Goal: Information Seeking & Learning: Learn about a topic

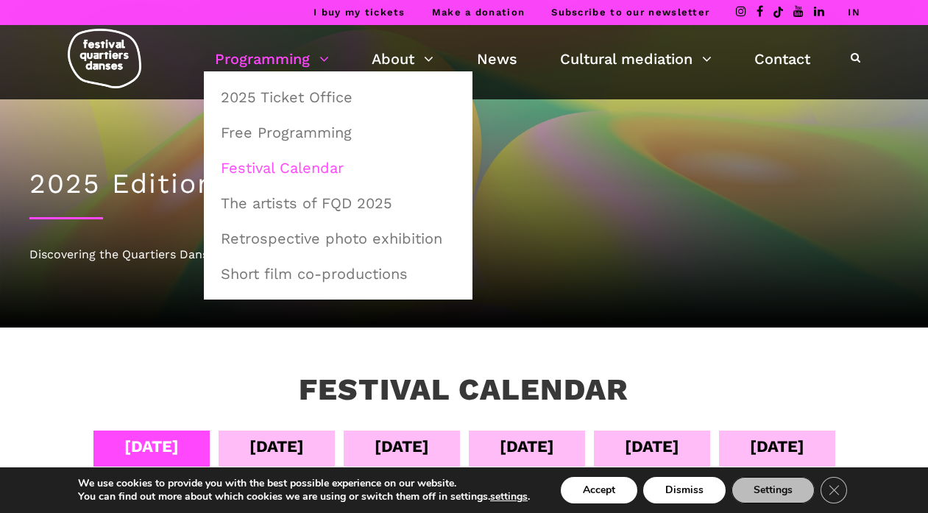
click at [294, 160] on font "Festival Calendar" at bounding box center [282, 168] width 123 height 18
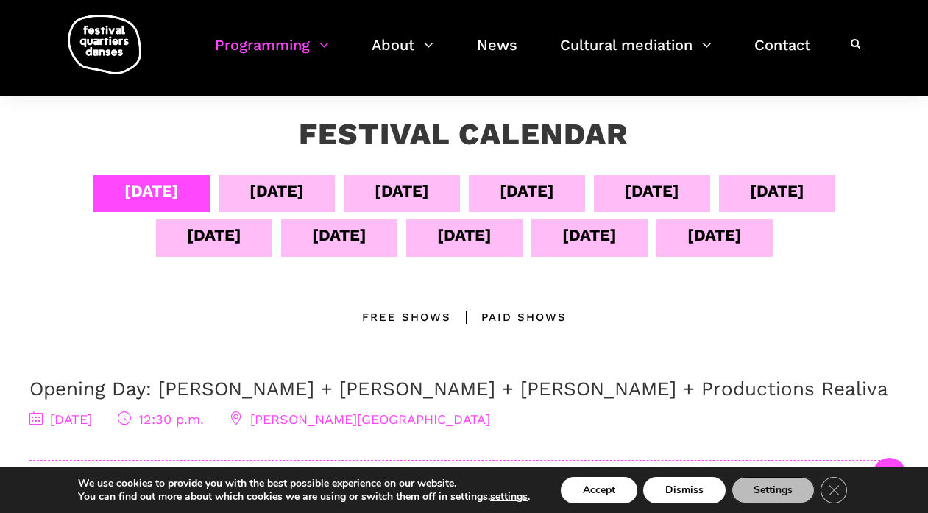
scroll to position [244, 0]
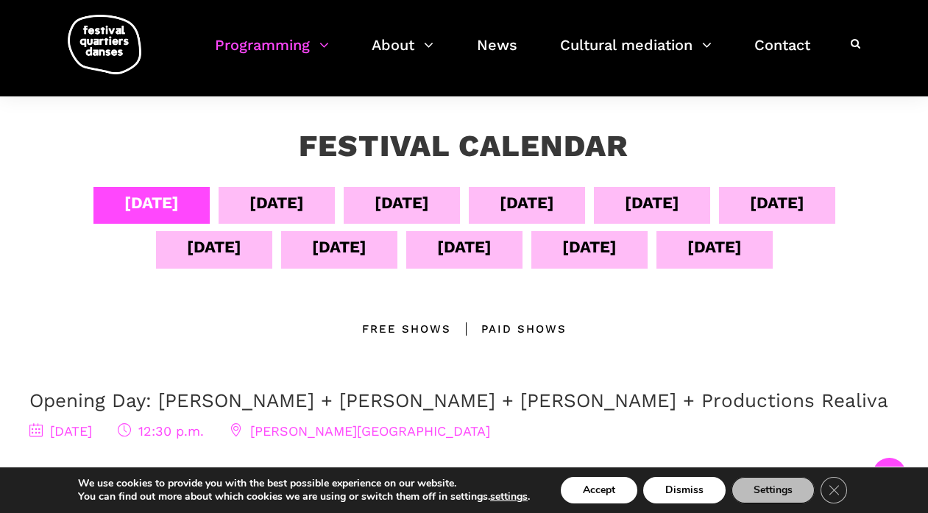
click at [492, 247] on font "[DATE]" at bounding box center [464, 247] width 54 height 18
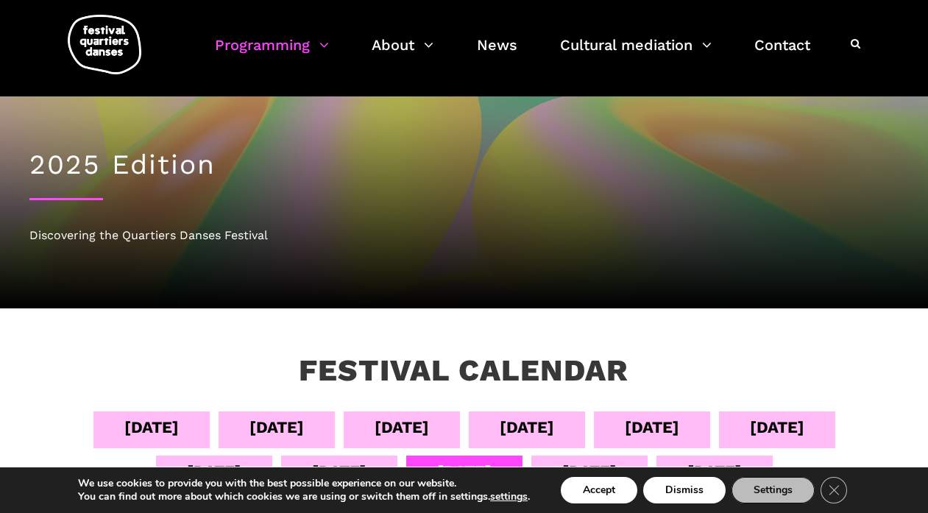
scroll to position [0, 0]
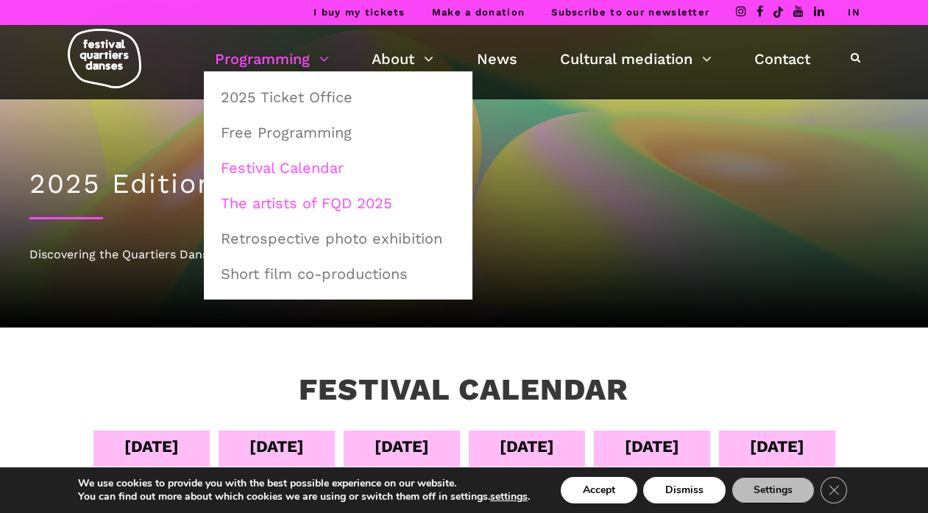
click at [283, 208] on font "The artists of FQD 2025" at bounding box center [306, 203] width 171 height 18
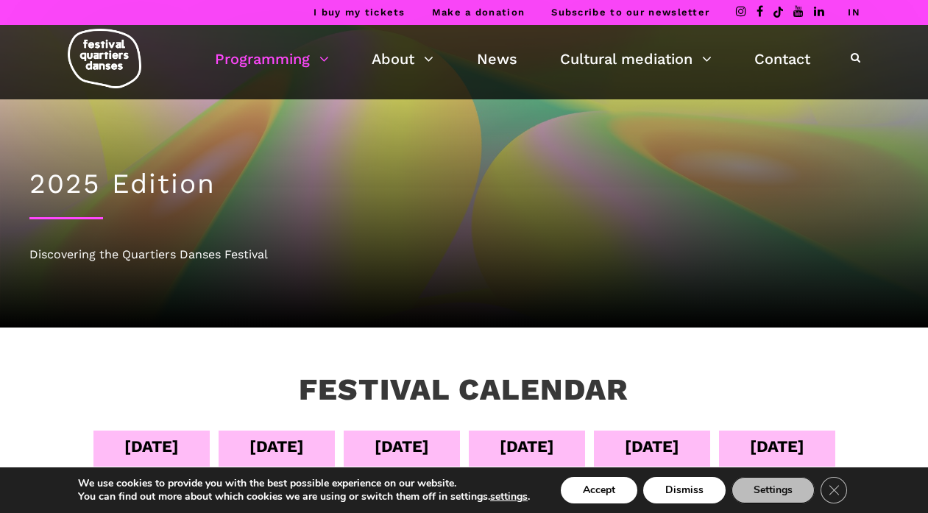
click at [109, 54] on img at bounding box center [105, 59] width 74 height 60
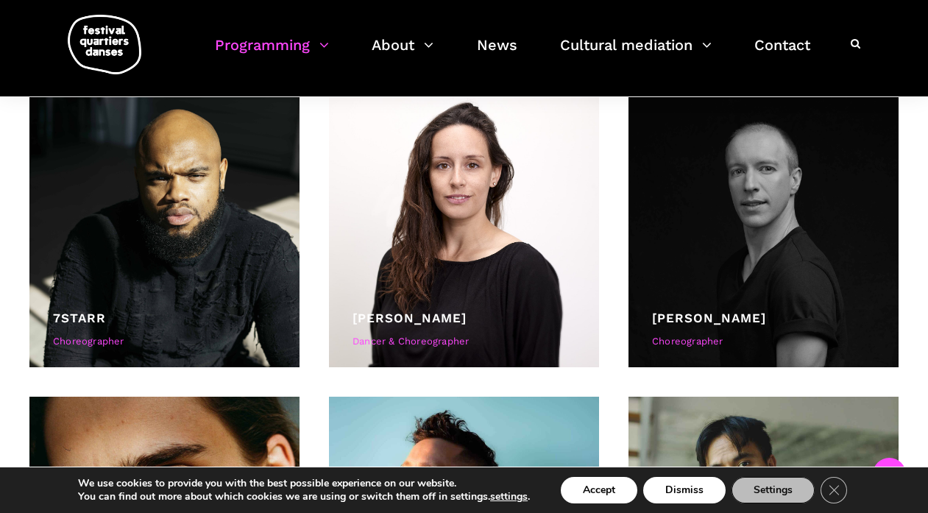
scroll to position [443, 0]
